Goal: Transaction & Acquisition: Book appointment/travel/reservation

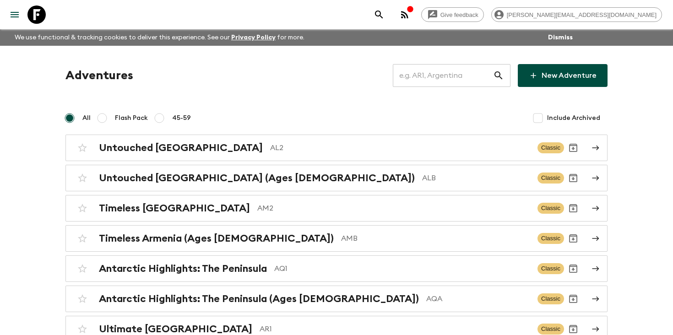
click at [448, 75] on input "text" at bounding box center [443, 76] width 100 height 26
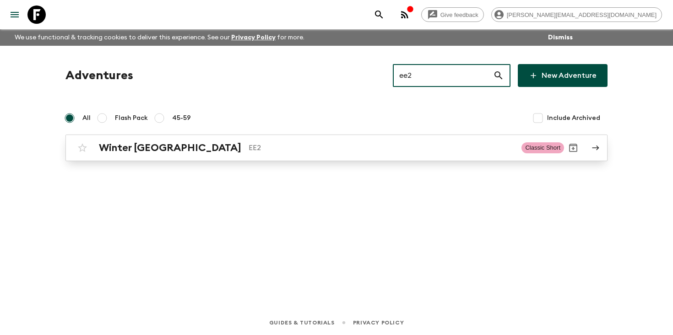
type input "ee2"
click at [306, 149] on p "EE2" at bounding box center [380, 147] width 265 height 11
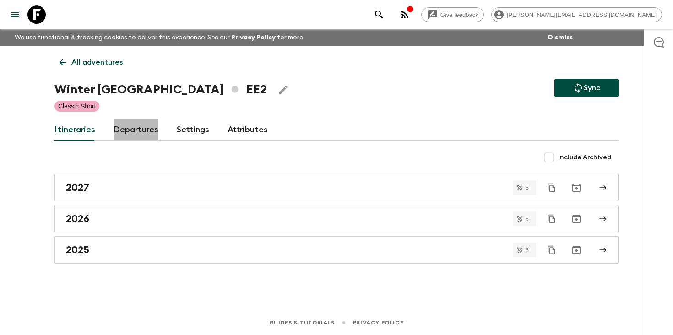
click at [143, 136] on link "Departures" at bounding box center [135, 130] width 45 height 22
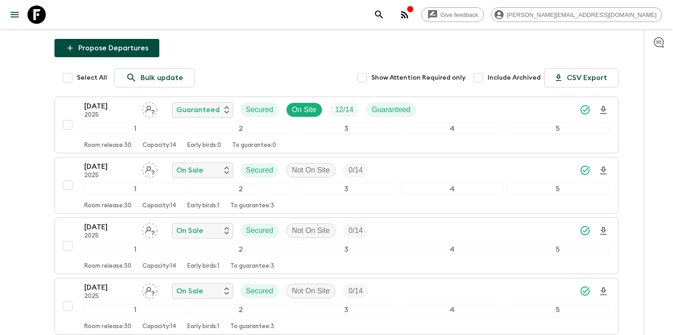
scroll to position [111, 0]
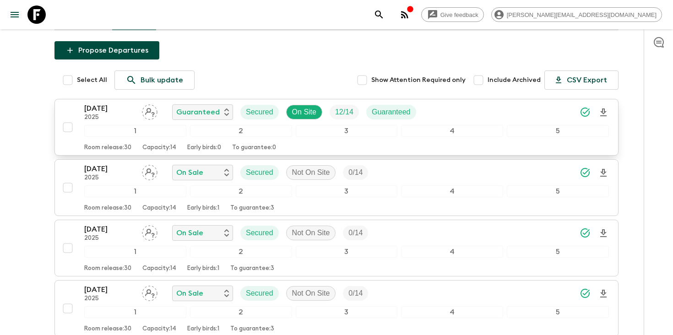
click at [102, 109] on p "[DATE]" at bounding box center [109, 108] width 50 height 11
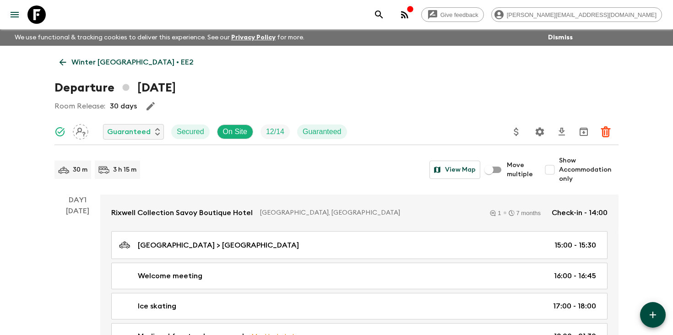
click at [85, 63] on p "Winter [GEOGRAPHIC_DATA] • EE2" at bounding box center [132, 62] width 122 height 11
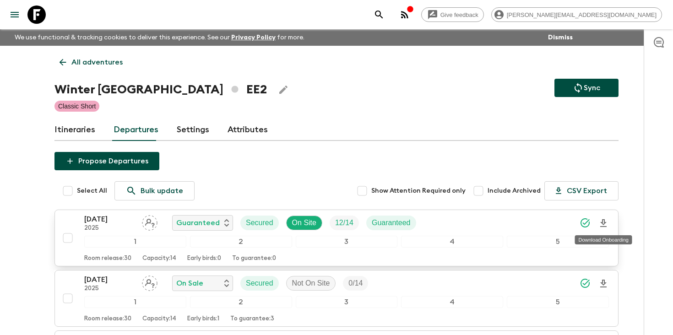
click at [605, 223] on icon "Download Onboarding" at bounding box center [603, 223] width 11 height 11
